Goal: Task Accomplishment & Management: Complete application form

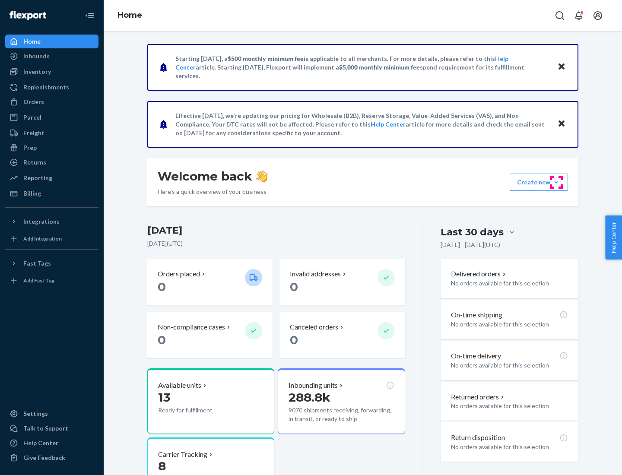
click at [556, 182] on button "Create new Create new inbound Create new order Create new product" at bounding box center [538, 182] width 58 height 17
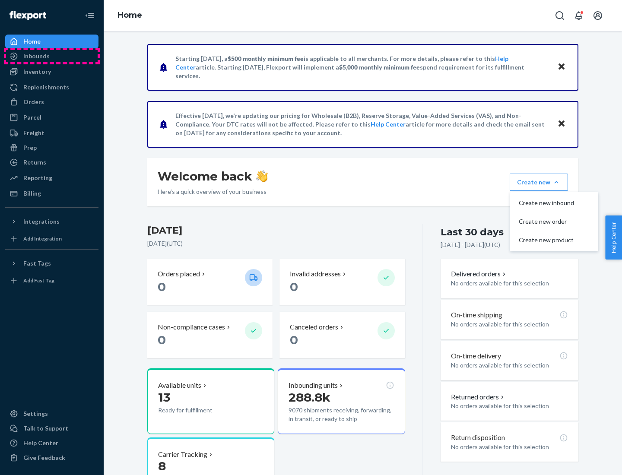
click at [52, 56] on div "Inbounds" at bounding box center [52, 56] width 92 height 12
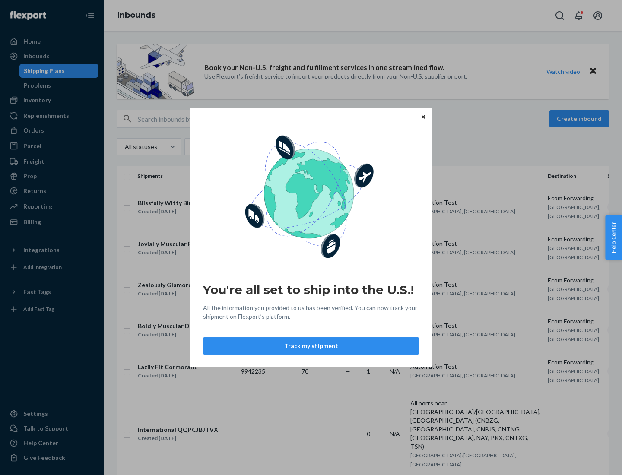
click at [52, 100] on div "You're all set to ship into the U.S.! All the information you provided to us ha…" at bounding box center [311, 237] width 622 height 475
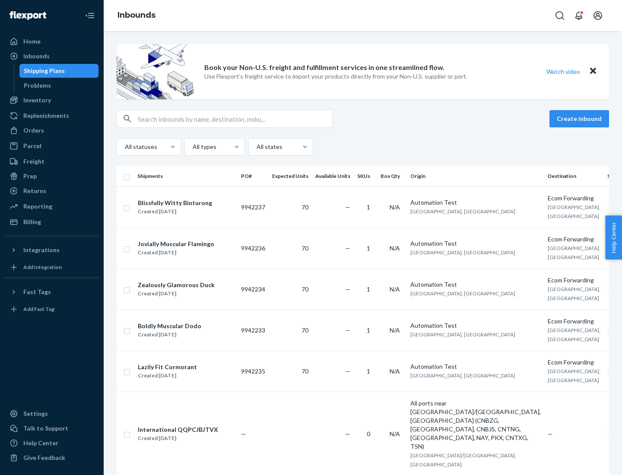
click at [363, 16] on div "Inbounds" at bounding box center [363, 15] width 518 height 31
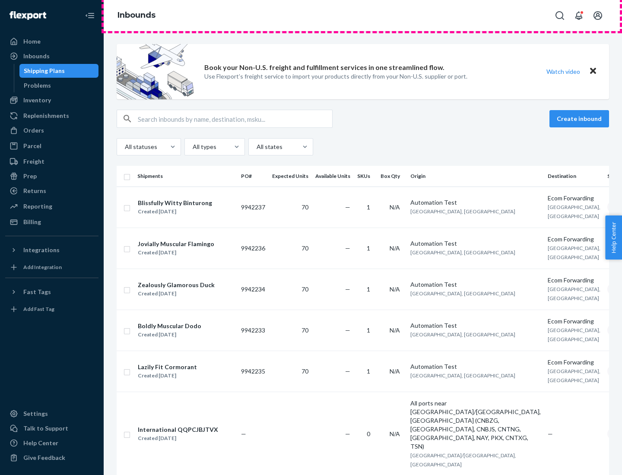
click at [363, 16] on div "Inbounds" at bounding box center [363, 15] width 518 height 31
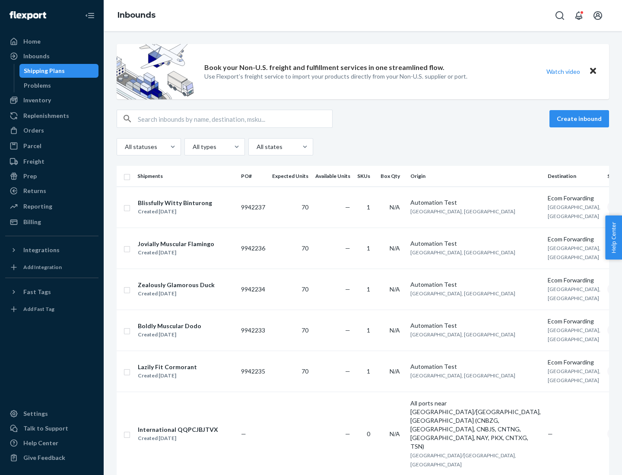
click at [363, 147] on div "All statuses All types All states" at bounding box center [363, 146] width 492 height 17
click at [43, 71] on div "Shipping Plans" at bounding box center [44, 70] width 41 height 9
click at [580, 119] on button "Create inbound" at bounding box center [579, 118] width 60 height 17
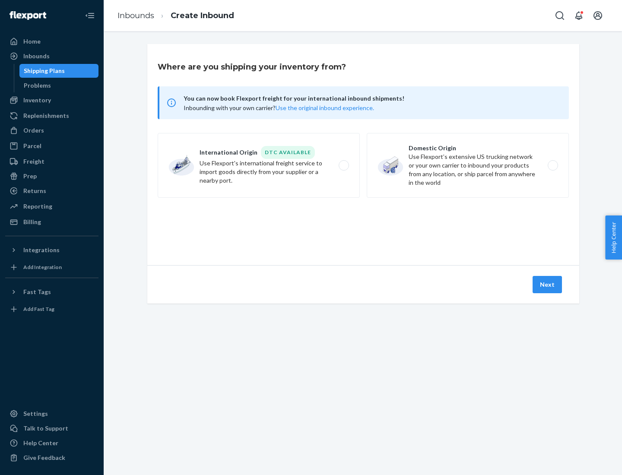
click at [259, 165] on label "International Origin DTC Available Use Flexport's international freight service…" at bounding box center [259, 165] width 202 height 65
click at [343, 165] on input "International Origin DTC Available Use Flexport's international freight service…" at bounding box center [346, 166] width 6 height 6
radio input "true"
click at [363, 226] on icon at bounding box center [363, 225] width 33 height 33
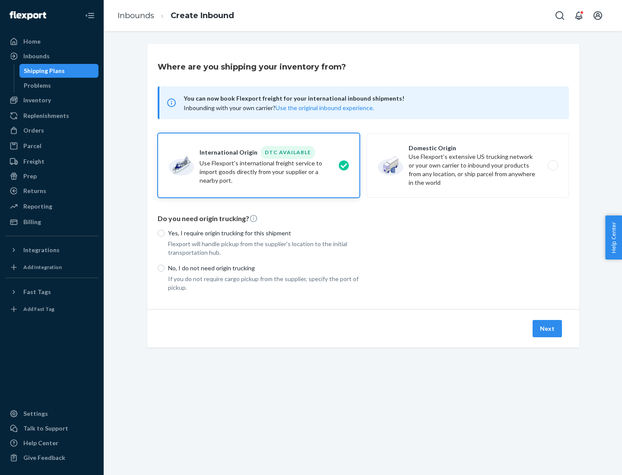
click at [264, 233] on p "Yes, I require origin trucking for this shipment" at bounding box center [264, 233] width 192 height 9
click at [165, 233] on input "Yes, I require origin trucking for this shipment" at bounding box center [161, 233] width 7 height 7
radio input "true"
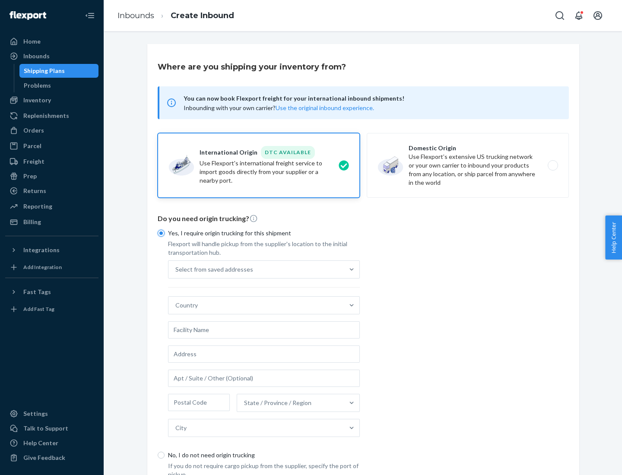
scroll to position [16, 0]
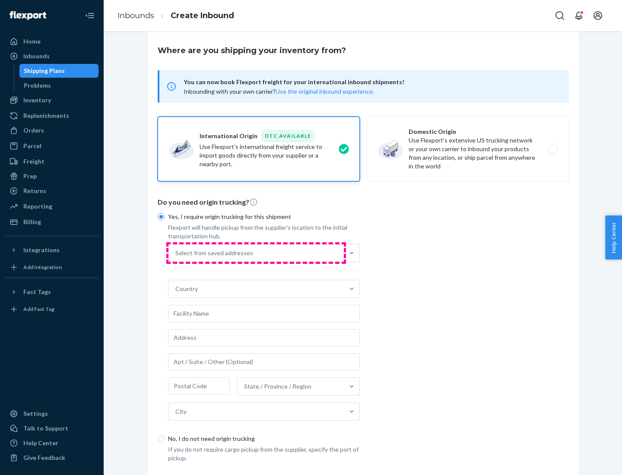
click at [256, 253] on div "Select from saved addresses" at bounding box center [255, 252] width 175 height 17
click at [176, 253] on input "Select from saved addresses" at bounding box center [175, 253] width 1 height 9
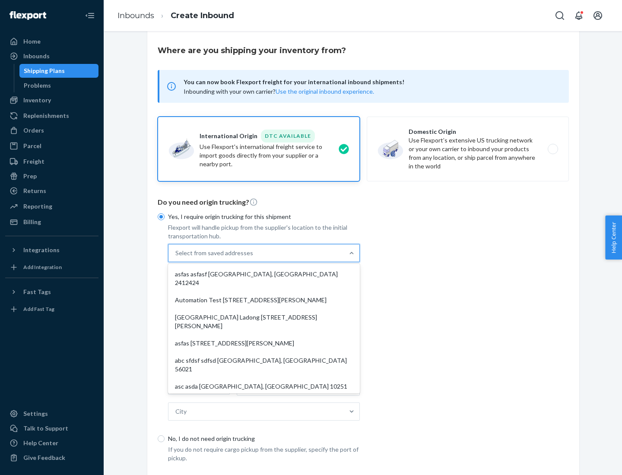
scroll to position [38, 0]
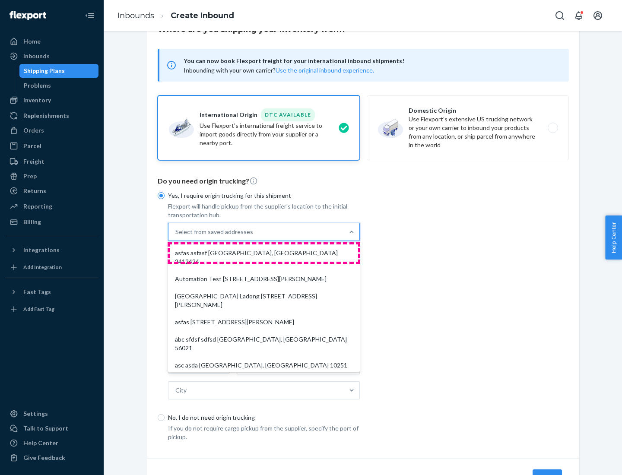
click at [264, 253] on div "asfas asfasf [GEOGRAPHIC_DATA], [GEOGRAPHIC_DATA] 2412424" at bounding box center [264, 257] width 188 height 26
click at [176, 236] on input "option asfas asfasf [GEOGRAPHIC_DATA], [GEOGRAPHIC_DATA] 2412424 focused, 1 of …" at bounding box center [175, 232] width 1 height 9
type input "asfas"
type input "asfasf"
type input "2412424"
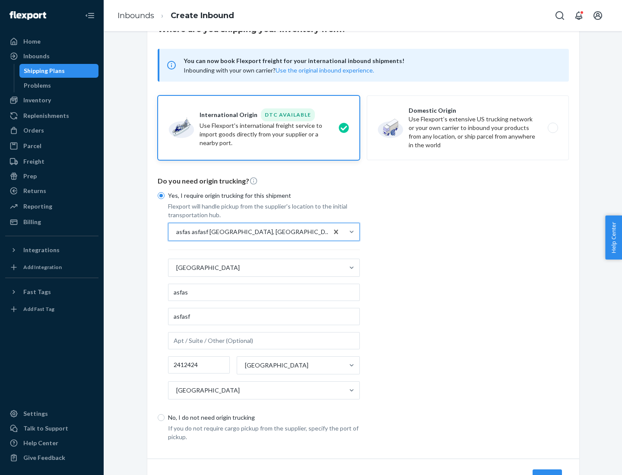
scroll to position [80, 0]
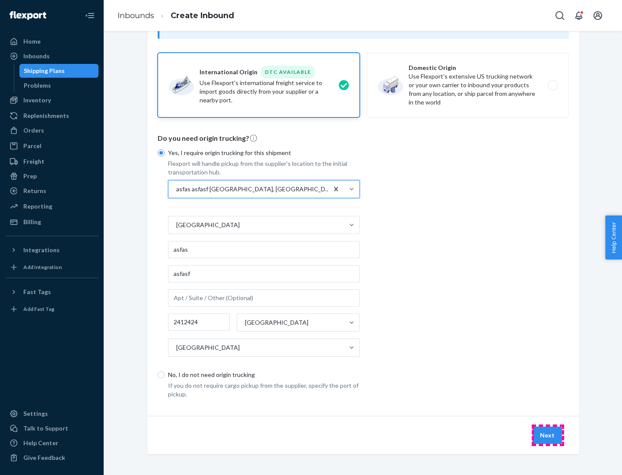
click at [547, 435] on button "Next" at bounding box center [546, 435] width 29 height 17
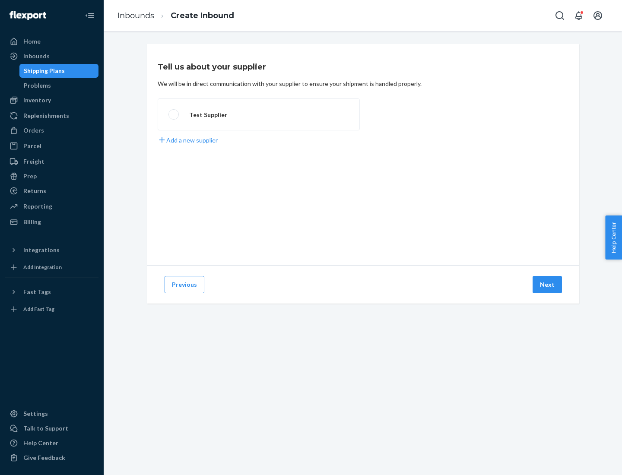
click at [259, 114] on label "Test Supplier" at bounding box center [259, 114] width 202 height 32
click at [174, 114] on input "Test Supplier" at bounding box center [171, 115] width 6 height 6
radio input "true"
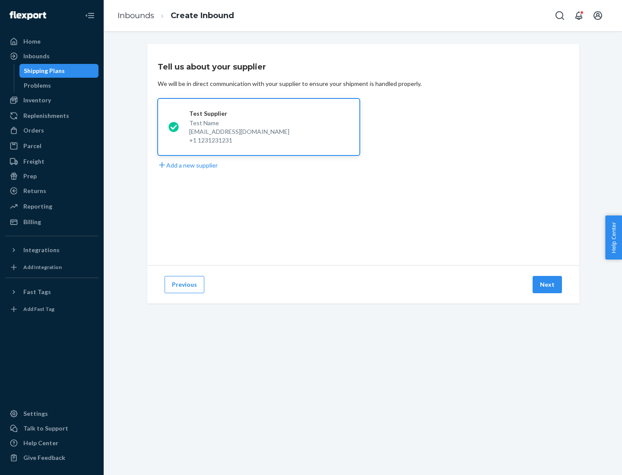
click at [547, 285] on button "Next" at bounding box center [546, 284] width 29 height 17
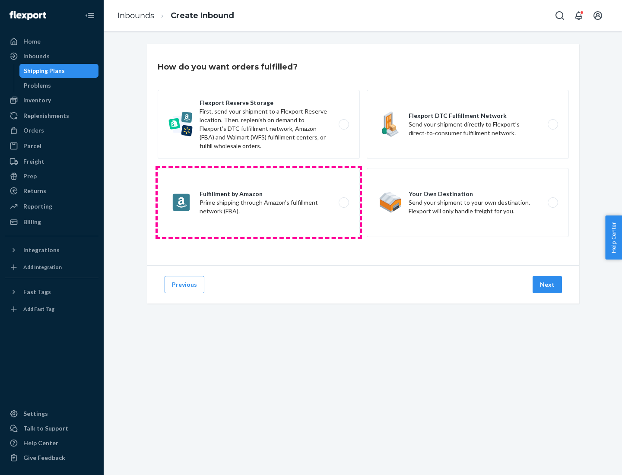
click at [259, 202] on label "Fulfillment by Amazon Prime shipping through Amazon’s fulfillment network (FBA)." at bounding box center [259, 202] width 202 height 69
click at [343, 202] on input "Fulfillment by Amazon Prime shipping through Amazon’s fulfillment network (FBA)." at bounding box center [346, 203] width 6 height 6
radio input "true"
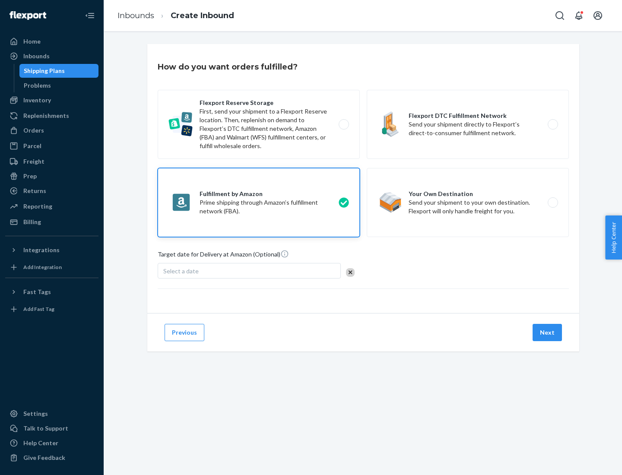
click at [547, 332] on button "Next" at bounding box center [546, 332] width 29 height 17
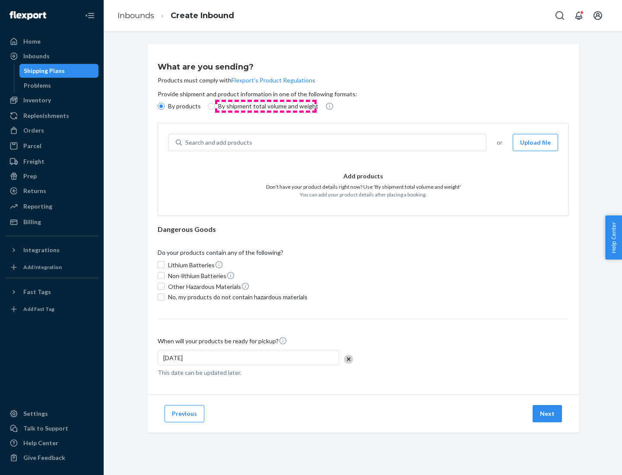
click at [266, 106] on p "By shipment total volume and weight" at bounding box center [268, 106] width 100 height 9
click at [215, 106] on input "By shipment total volume and weight" at bounding box center [211, 106] width 7 height 7
radio input "true"
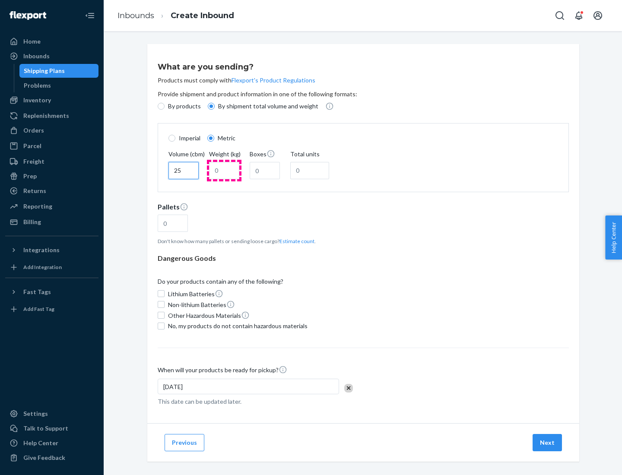
type input "25"
type input "100"
type input "50"
type input "500"
click at [295, 241] on button "Estimate count" at bounding box center [296, 240] width 35 height 7
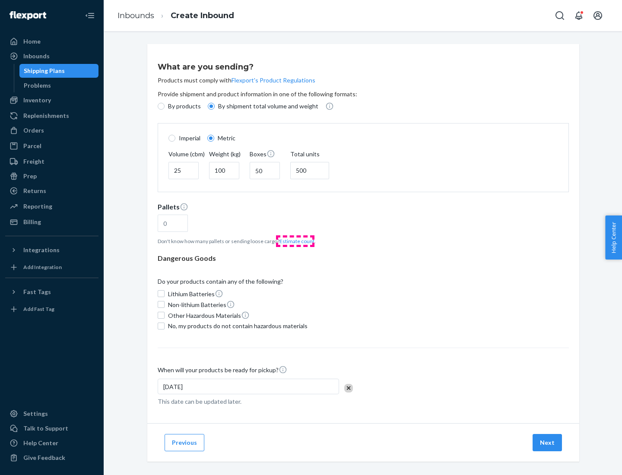
type input "16"
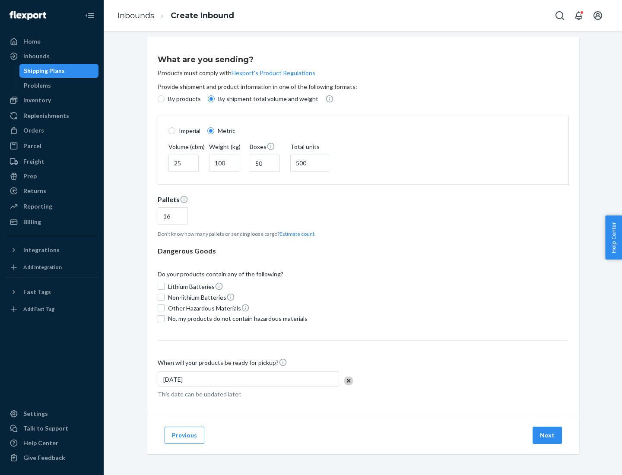
click at [236, 318] on span "No, my products do not contain hazardous materials" at bounding box center [237, 318] width 139 height 9
click at [165, 318] on input "No, my products do not contain hazardous materials" at bounding box center [161, 318] width 7 height 7
checkbox input "true"
click at [547, 435] on button "Next" at bounding box center [546, 435] width 29 height 17
